Goal: Obtain resource: Obtain resource

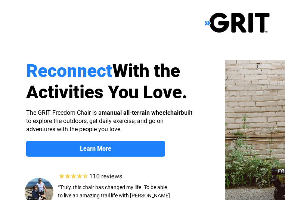
select select "US"
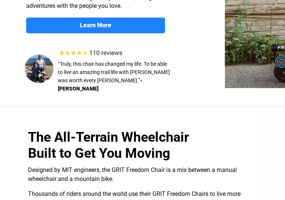
scroll to position [94, 0]
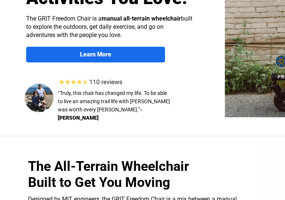
click at [130, 60] on link "Learn More" at bounding box center [95, 55] width 139 height 16
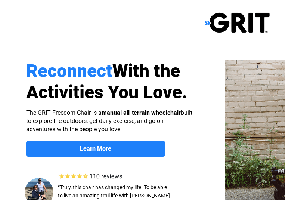
scroll to position [580, 174]
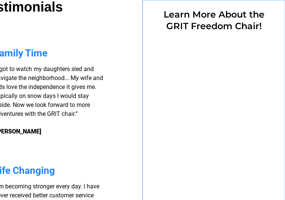
select select "US"
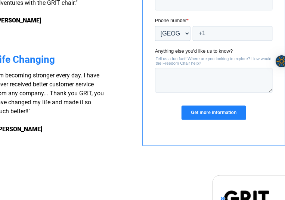
scroll to position [670, 174]
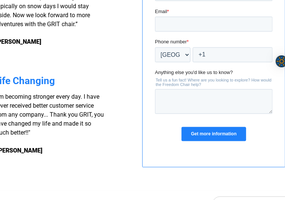
click at [204, 135] on input "Get more information" at bounding box center [213, 135] width 64 height 14
